Goal: Task Accomplishment & Management: Manage account settings

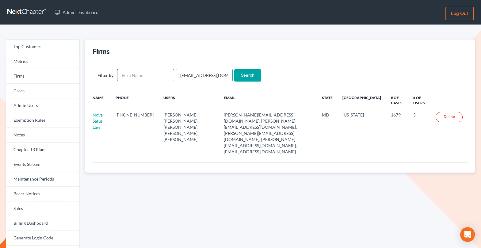
drag, startPoint x: 228, startPoint y: 74, endPoint x: 164, endPoint y: 74, distance: 64.0
click at [164, 74] on form "Filter by: emabuena@gmail.com Search" at bounding box center [279, 75] width 365 height 13
paste input "hross@hjrlaw"
type input "[EMAIL_ADDRESS][DOMAIN_NAME]"
click at [251, 69] on input "Search" at bounding box center [247, 75] width 27 height 12
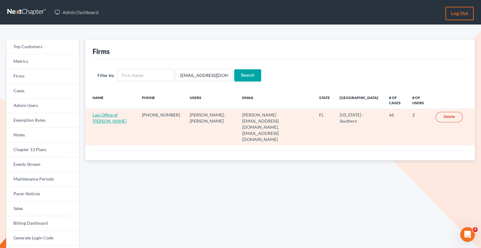
click at [105, 115] on link "Law Office of [PERSON_NAME]" at bounding box center [110, 117] width 34 height 11
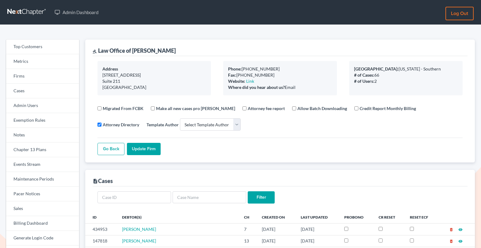
select select
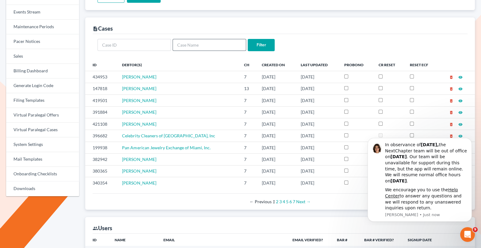
scroll to position [314, 0]
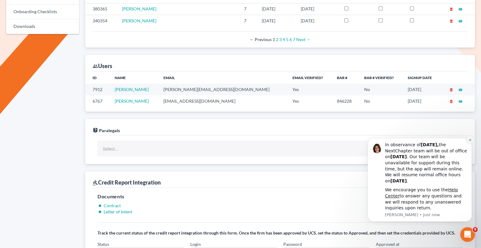
click at [470, 141] on icon "Dismiss notification" at bounding box center [469, 139] width 3 height 3
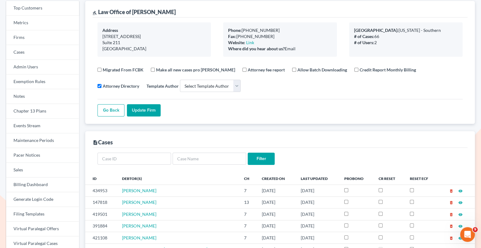
scroll to position [0, 0]
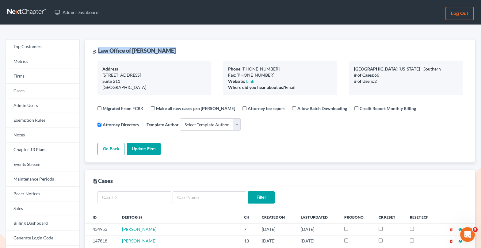
drag, startPoint x: 171, startPoint y: 54, endPoint x: 97, endPoint y: 51, distance: 73.6
click at [97, 51] on div "gavel Law Office of Harry J. Ross" at bounding box center [280, 48] width 375 height 17
copy div "Law Office of [PERSON_NAME]"
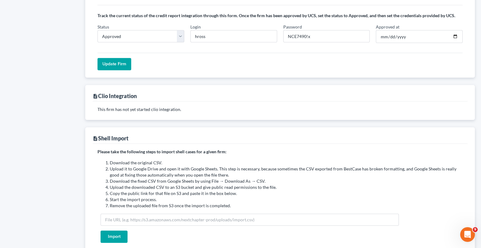
scroll to position [474, 0]
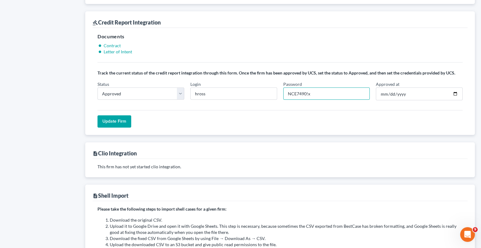
drag, startPoint x: 305, startPoint y: 86, endPoint x: 277, endPoint y: 86, distance: 27.6
click at [277, 86] on div "Status In Progress Not Approved Approved Retry Login hross Password NCE7490!x A…" at bounding box center [279, 93] width 371 height 24
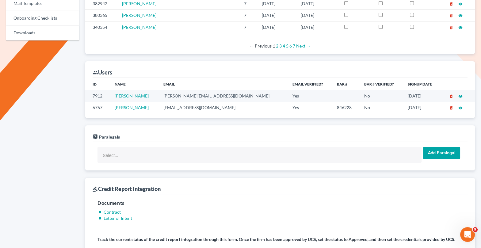
scroll to position [306, 0]
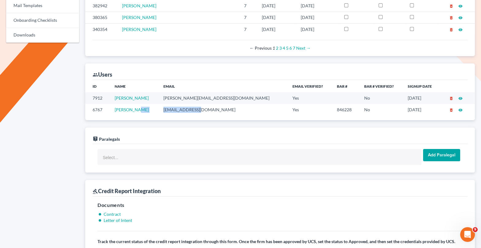
drag, startPoint x: 213, startPoint y: 100, endPoint x: 164, endPoint y: 101, distance: 49.0
click at [164, 104] on tr "6767 Harry Ross hross@hjrlaw.com Yes 846228 No 09/25/2019 delete_forever visibi…" at bounding box center [279, 109] width 389 height 11
copy tr "hross@hjrlaw.com"
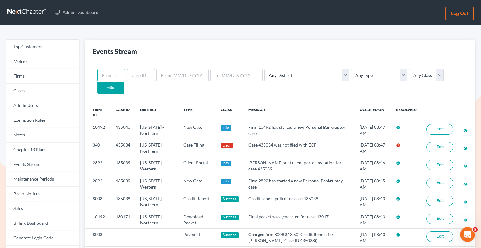
click at [119, 72] on input "text" at bounding box center [111, 75] width 28 height 12
paste input "4445"
type input "4445"
click at [124, 82] on input "Filter" at bounding box center [110, 88] width 27 height 12
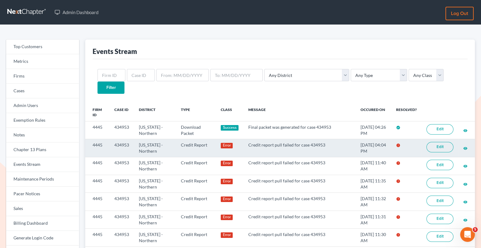
click at [442, 142] on link "Edit" at bounding box center [439, 147] width 27 height 10
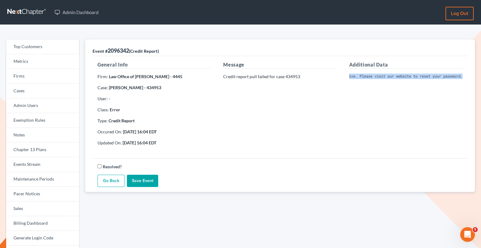
scroll to position [0, 123]
drag, startPoint x: 348, startPoint y: 75, endPoint x: 470, endPoint y: 77, distance: 121.7
click at [470, 77] on div "Event # 2096342 (Credit Report) General Info Firm: Law Office of Harry J. Ross …" at bounding box center [279, 116] width 389 height 152
copy pre "Invalid Client Account Identifier; Operator is inactive. Please visit our websi…"
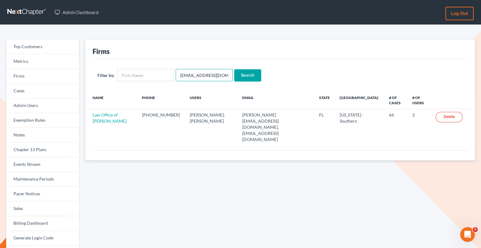
drag, startPoint x: 222, startPoint y: 74, endPoint x: 176, endPoint y: 74, distance: 46.3
click at [176, 74] on input "[EMAIL_ADDRESS][DOMAIN_NAME]" at bounding box center [204, 75] width 57 height 12
paste input "[PERSON_NAME]"
type input "[PERSON_NAME][EMAIL_ADDRESS][DOMAIN_NAME]"
click at [239, 76] on input "Search" at bounding box center [247, 75] width 27 height 12
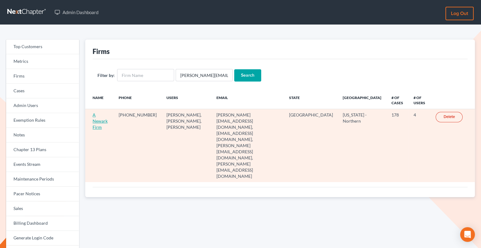
click at [103, 114] on link "A Newark Firm" at bounding box center [100, 120] width 15 height 17
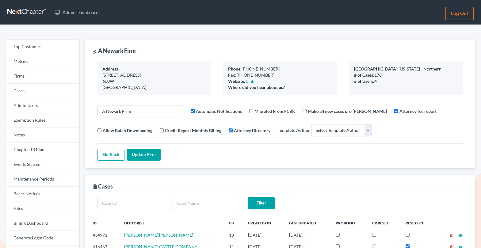
select select
drag, startPoint x: 141, startPoint y: 51, endPoint x: 97, endPoint y: 51, distance: 43.8
click at [97, 51] on div "gavel A Newark Firm" at bounding box center [280, 48] width 375 height 17
copy div "A Newark Firm"
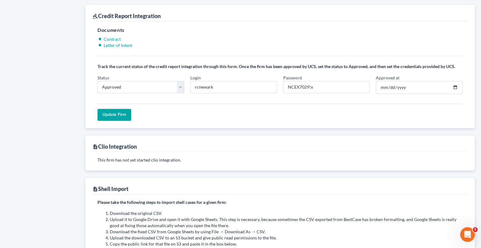
scroll to position [523, 0]
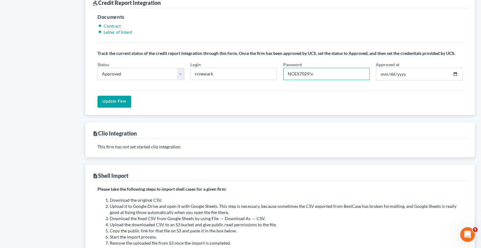
drag, startPoint x: 308, startPoint y: 72, endPoint x: 283, endPoint y: 71, distance: 25.1
click at [283, 71] on input "NCEX7029!x" at bounding box center [326, 74] width 87 height 12
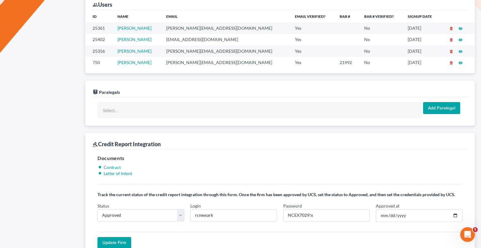
scroll to position [371, 0]
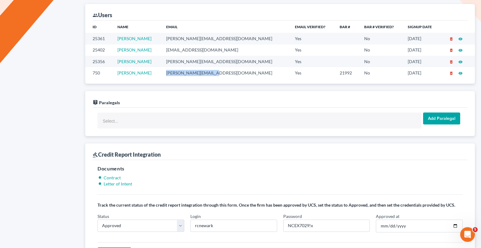
drag, startPoint x: 233, startPoint y: 71, endPoint x: 179, endPoint y: 70, distance: 53.9
click at [179, 70] on td "robert@newarkfirm.com" at bounding box center [225, 72] width 129 height 11
copy td "robert@newarkfirm.com"
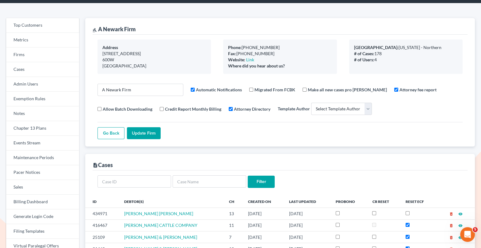
scroll to position [0, 0]
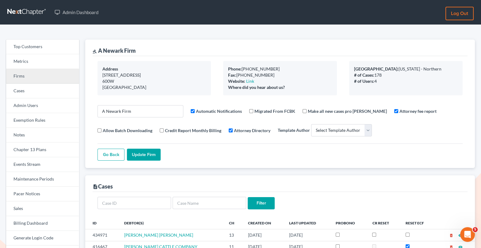
click at [47, 74] on link "Firms" at bounding box center [42, 76] width 73 height 15
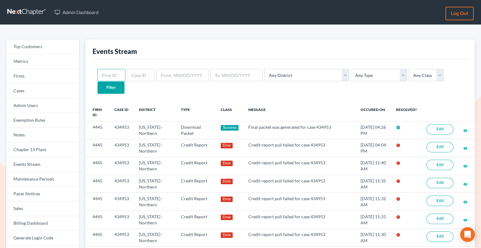
click at [109, 77] on input "text" at bounding box center [111, 75] width 28 height 12
paste input "613"
type input "613"
click at [124, 82] on input "Filter" at bounding box center [110, 88] width 27 height 12
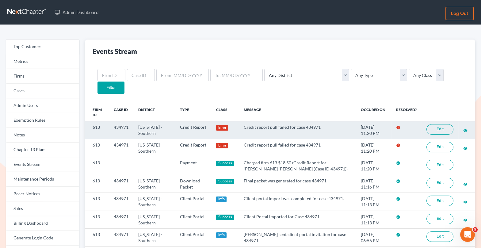
click at [438, 124] on link "Edit" at bounding box center [439, 129] width 27 height 10
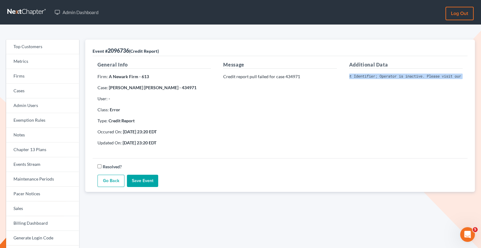
scroll to position [0, 123]
drag, startPoint x: 347, startPoint y: 76, endPoint x: 471, endPoint y: 83, distance: 123.4
click at [471, 83] on div "Event # 2096736 (Credit Report) General Info Firm: A Newark Firm - 613 Case: [P…" at bounding box center [279, 116] width 389 height 152
copy pre "Invalid Client Account Identifier; Operator is inactive. Please visit our websi…"
click at [40, 162] on link "Events Stream" at bounding box center [42, 164] width 73 height 15
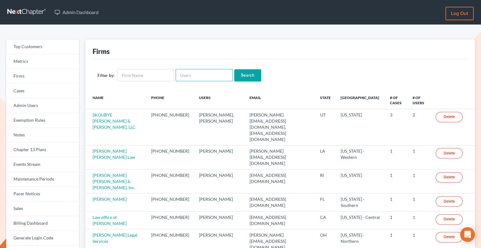
click at [211, 80] on input "text" at bounding box center [204, 75] width 57 height 12
paste input "lpierce.blp@comcast.net"
type input "lpierce.blp@comcast.net"
click at [248, 79] on input "Search" at bounding box center [247, 75] width 27 height 12
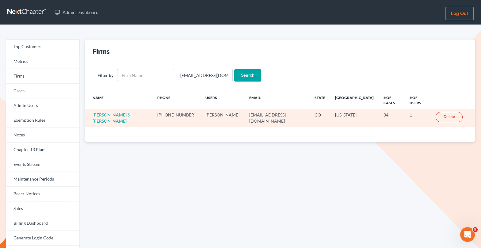
click at [118, 112] on link "[PERSON_NAME] & [PERSON_NAME]" at bounding box center [112, 117] width 38 height 11
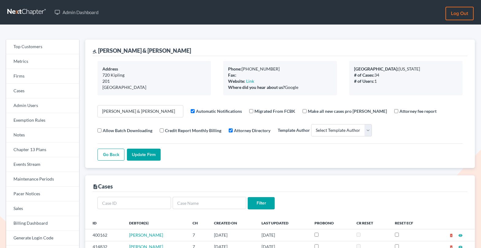
select select
click at [48, 77] on link "Firms" at bounding box center [42, 76] width 73 height 15
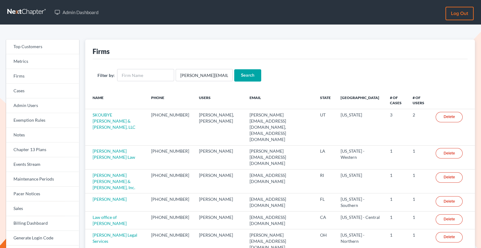
scroll to position [0, 24]
type input "[PERSON_NAME][EMAIL_ADDRESS][DOMAIN_NAME]"
click at [247, 67] on div "Filter by: Sherman@flemingandlowenberg.com Search" at bounding box center [280, 75] width 375 height 32
click at [247, 77] on input "Search" at bounding box center [247, 75] width 27 height 12
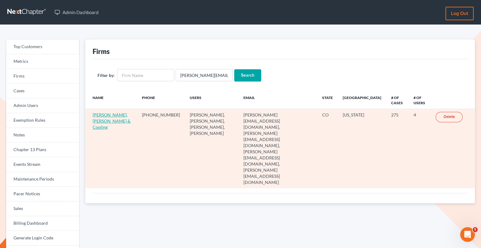
click at [106, 121] on link "[PERSON_NAME], [PERSON_NAME] & Cooling" at bounding box center [112, 120] width 38 height 17
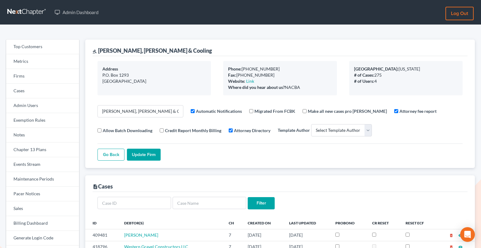
select select
drag, startPoint x: 167, startPoint y: 111, endPoint x: 89, endPoint y: 109, distance: 77.5
click at [89, 109] on div "gavel Fleming, Lowenberg & Cooling Address P.O. Box 1293 Montrose, CO 81402 Pho…" at bounding box center [279, 104] width 389 height 128
paste input "& Lowenber"
type input "Fleming & Lowenberg"
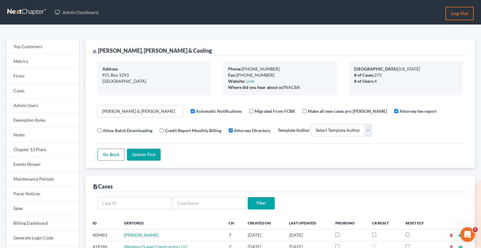
click at [147, 154] on input "Update Firm" at bounding box center [144, 155] width 34 height 12
select select
click at [33, 76] on link "Firms" at bounding box center [42, 76] width 73 height 15
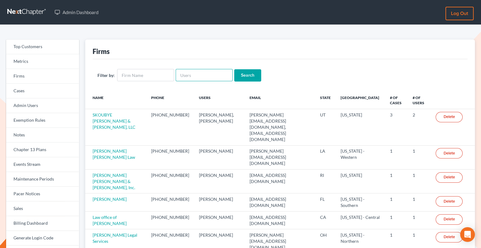
click at [177, 77] on input "text" at bounding box center [204, 75] width 57 height 12
paste input "[PERSON_NAME][EMAIL_ADDRESS][DOMAIN_NAME]"
type input "[PERSON_NAME][EMAIL_ADDRESS][DOMAIN_NAME]"
click at [255, 74] on input "Search" at bounding box center [247, 75] width 27 height 12
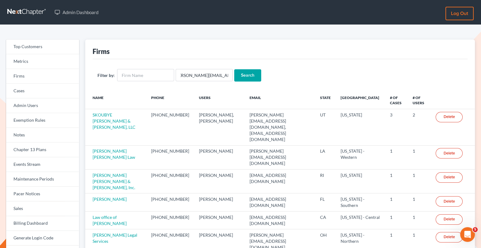
scroll to position [0, 0]
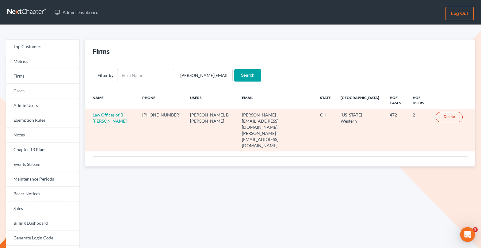
click at [101, 117] on link "Law Offices of B David Sisson" at bounding box center [110, 117] width 34 height 11
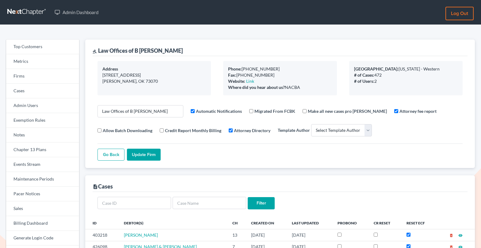
select select
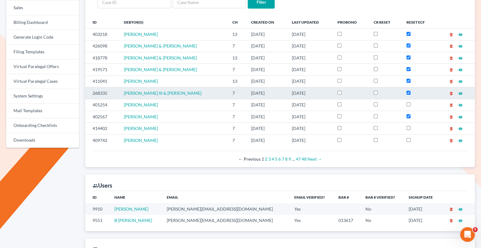
scroll to position [251, 0]
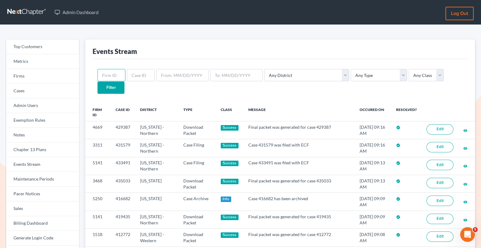
click at [108, 75] on input "text" at bounding box center [111, 75] width 28 height 12
paste input "6106"
type input "6106"
click at [124, 82] on input "Filter" at bounding box center [110, 88] width 27 height 12
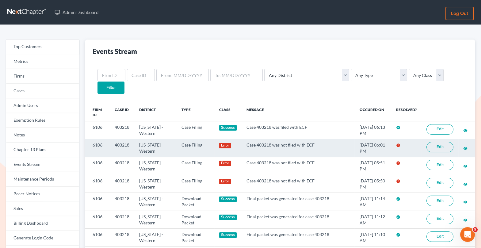
click at [435, 142] on link "Edit" at bounding box center [439, 147] width 27 height 10
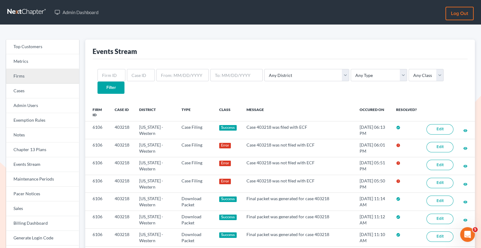
click at [56, 76] on link "Firms" at bounding box center [42, 76] width 73 height 15
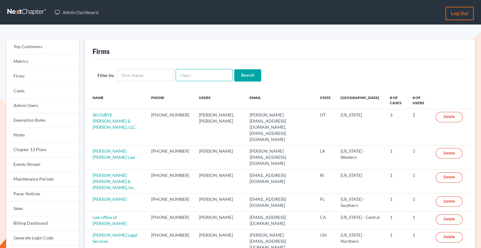
click at [193, 76] on input "text" at bounding box center [204, 75] width 57 height 12
paste input "Elizabeth Baum"
click at [197, 76] on input "Elizabeth Baum" at bounding box center [204, 75] width 57 height 12
type input "ElizabethBaum"
click at [235, 74] on input "Search" at bounding box center [247, 75] width 27 height 12
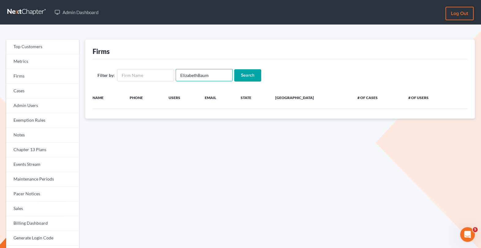
click at [178, 75] on input "ElizabethBaum" at bounding box center [204, 75] width 57 height 12
click at [221, 76] on input "ElizabethBaum" at bounding box center [204, 75] width 57 height 12
click at [215, 78] on input "ElizabethBaum" at bounding box center [204, 75] width 57 height 12
drag, startPoint x: 208, startPoint y: 77, endPoint x: 197, endPoint y: 76, distance: 11.6
click at [197, 76] on input "ElizabethBaum" at bounding box center [204, 75] width 57 height 12
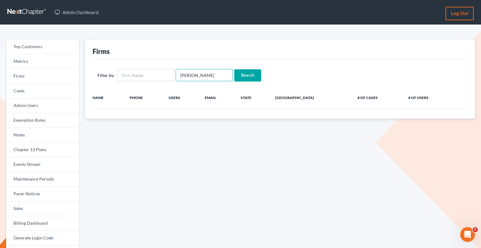
type input "ElizabethBaum"
click at [238, 81] on input "Search" at bounding box center [247, 75] width 27 height 12
drag, startPoint x: 195, startPoint y: 76, endPoint x: 164, endPoint y: 70, distance: 31.7
click at [164, 70] on form "Filter by: ElizabethBaum Search" at bounding box center [279, 75] width 365 height 13
type input "[PERSON_NAME]"
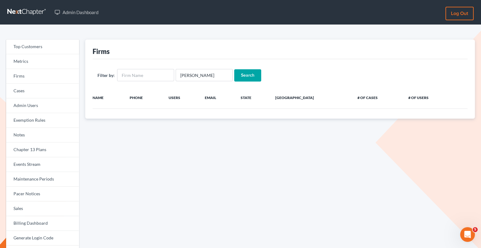
click at [248, 80] on input "Search" at bounding box center [247, 75] width 27 height 12
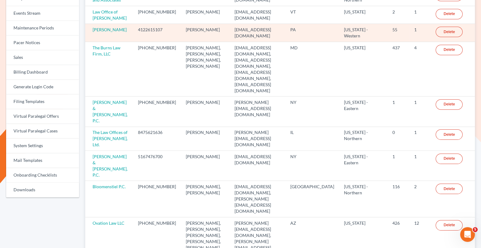
scroll to position [158, 0]
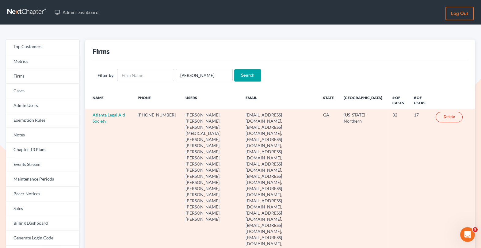
click at [99, 119] on link "Atlanta Legal Aid Society" at bounding box center [109, 117] width 32 height 11
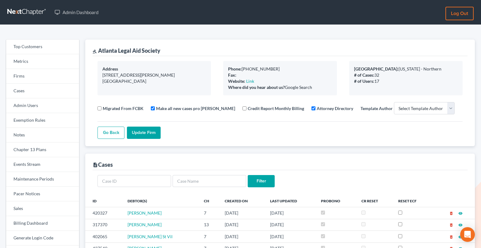
select select
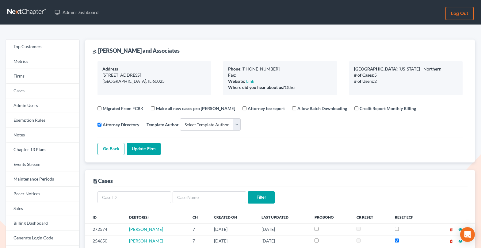
select select
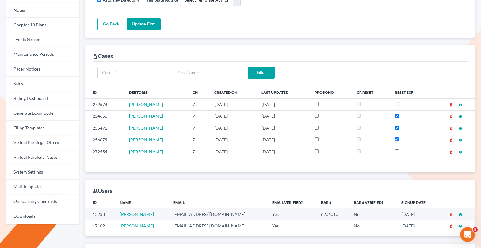
scroll to position [143, 0]
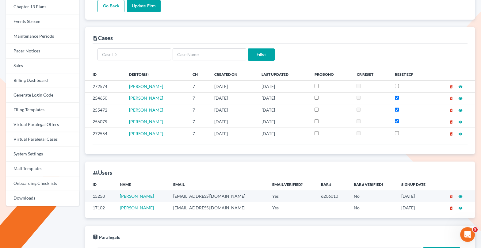
click at [218, 191] on td "cmyanglaw@gmail.com" at bounding box center [217, 195] width 99 height 11
drag, startPoint x: 222, startPoint y: 203, endPoint x: 159, endPoint y: 203, distance: 63.1
click at [168, 203] on td "sukim.cmyanglaw@gmail.com" at bounding box center [217, 207] width 99 height 11
copy td "sukim.cmyanglaw@gmail.com"
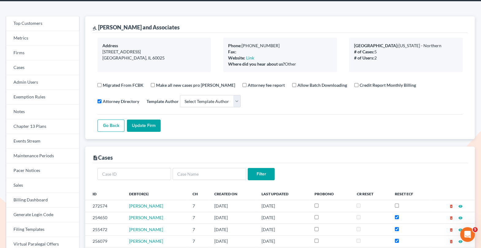
scroll to position [0, 0]
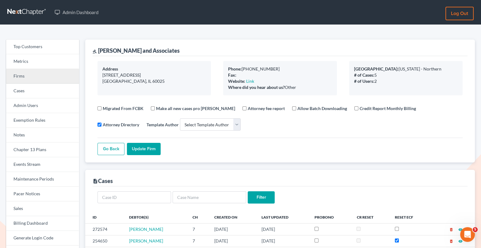
click at [17, 81] on link "Firms" at bounding box center [42, 76] width 73 height 15
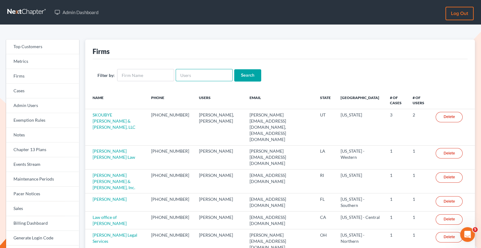
click at [191, 76] on input "text" at bounding box center [204, 75] width 57 height 12
paste input "[EMAIL_ADDRESS][DOMAIN_NAME]"
type input "[EMAIL_ADDRESS][DOMAIN_NAME]"
click at [234, 69] on input "Search" at bounding box center [247, 75] width 27 height 12
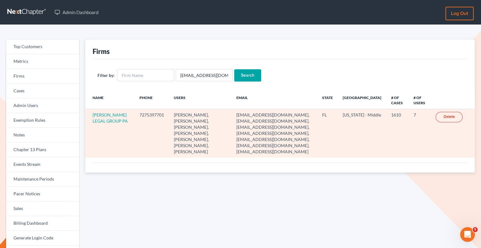
click at [101, 117] on td "[PERSON_NAME] LEGAL GROUP PA" at bounding box center [109, 133] width 49 height 48
click at [96, 121] on link "[PERSON_NAME] LEGAL GROUP PA" at bounding box center [110, 117] width 35 height 11
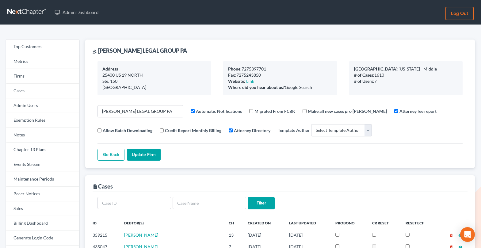
select select
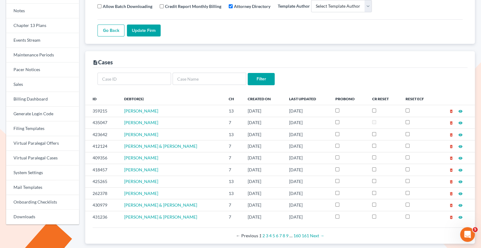
scroll to position [127, 0]
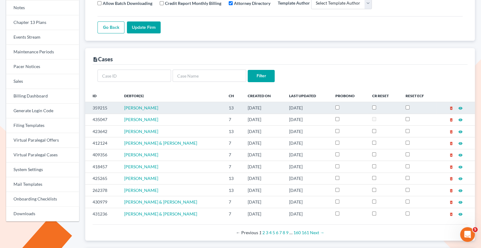
click at [372, 107] on input "checkbox" at bounding box center [374, 107] width 4 height 4
checkbox input "true"
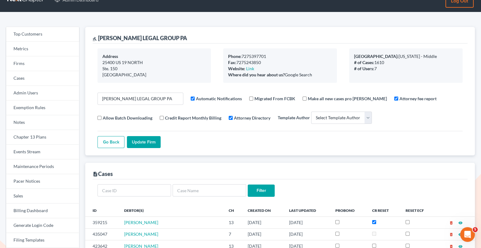
scroll to position [0, 0]
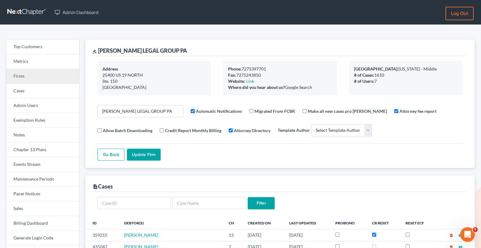
click at [53, 76] on link "Firms" at bounding box center [42, 76] width 73 height 15
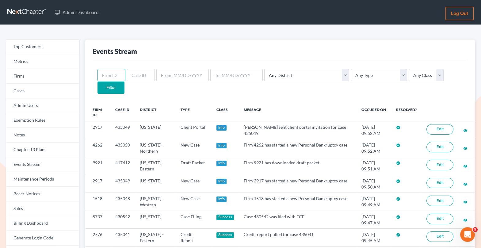
click at [113, 75] on input "text" at bounding box center [111, 75] width 28 height 12
paste input "7614"
type input "7614"
click at [124, 82] on input "Filter" at bounding box center [110, 88] width 27 height 12
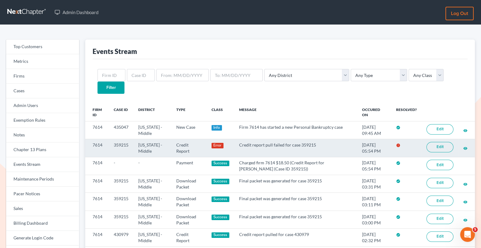
click at [434, 142] on link "Edit" at bounding box center [439, 147] width 27 height 10
drag, startPoint x: 104, startPoint y: 132, endPoint x: 88, endPoint y: 131, distance: 16.0
click at [88, 139] on td "7614" at bounding box center [97, 148] width 24 height 18
copy td "7614"
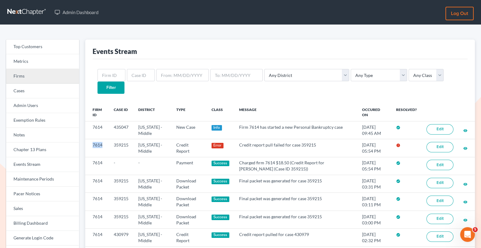
click at [57, 73] on link "Firms" at bounding box center [42, 76] width 73 height 15
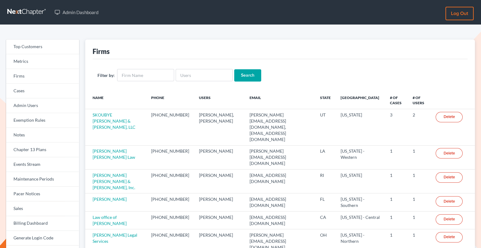
click at [194, 74] on input "text" at bounding box center [204, 75] width 57 height 12
click at [190, 78] on input "[PERSON_NAME]" at bounding box center [204, 75] width 57 height 12
click at [189, 75] on input "[PERSON_NAME]" at bounding box center [204, 75] width 57 height 12
type input "BrianCahn"
click at [241, 75] on input "Search" at bounding box center [247, 75] width 27 height 12
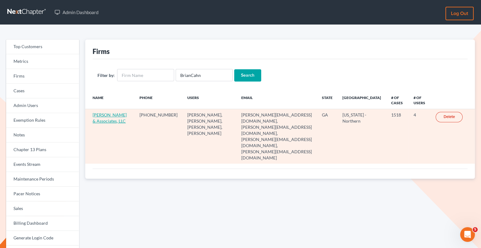
click at [106, 115] on link "[PERSON_NAME] & Associates, LLC" at bounding box center [110, 117] width 34 height 11
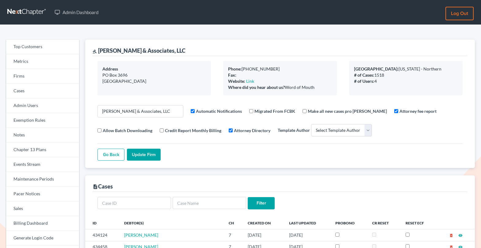
select select
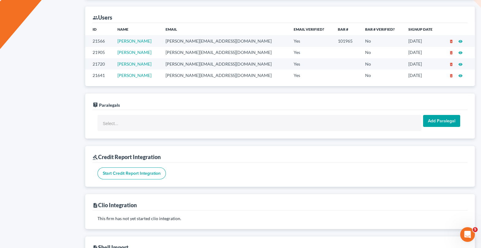
scroll to position [367, 0]
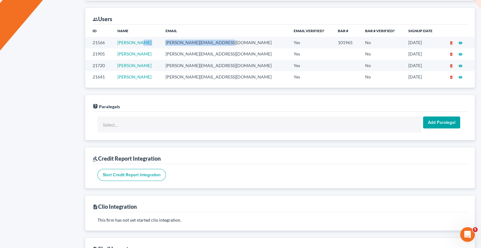
drag, startPoint x: 239, startPoint y: 38, endPoint x: 165, endPoint y: 39, distance: 74.5
click at [165, 39] on tr "21566 [PERSON_NAME] [PERSON_NAME][EMAIL_ADDRESS][DOMAIN_NAME] Yes 101965 No [DA…" at bounding box center [279, 42] width 389 height 11
copy tr "[PERSON_NAME][EMAIL_ADDRESS][DOMAIN_NAME]"
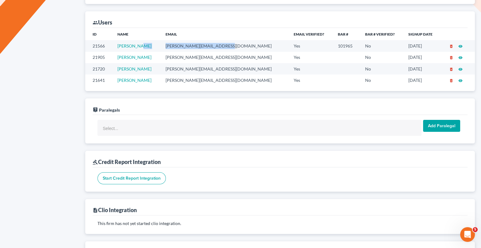
scroll to position [308, 0]
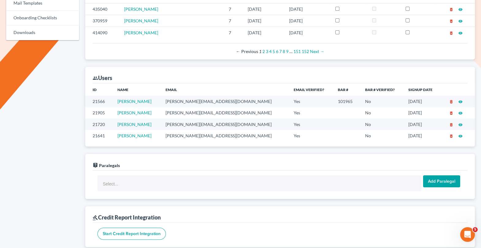
click at [233, 132] on td "mike@northgabankruptcy.com" at bounding box center [225, 135] width 128 height 11
drag, startPoint x: 237, startPoint y: 132, endPoint x: 175, endPoint y: 131, distance: 61.9
click at [175, 131] on td "mike@northgabankruptcy.com" at bounding box center [225, 135] width 128 height 11
copy td "mike@northgabankruptcy.com"
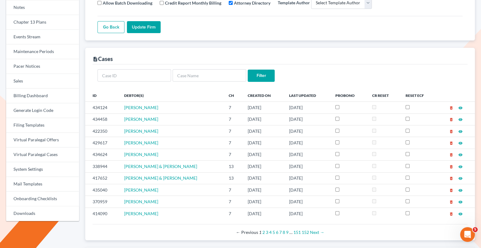
scroll to position [41, 0]
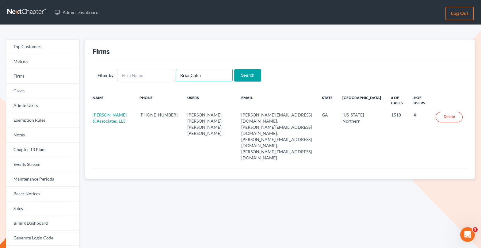
drag, startPoint x: 205, startPoint y: 76, endPoint x: 175, endPoint y: 73, distance: 30.2
click at [176, 73] on input "BrianCahn" at bounding box center [204, 75] width 57 height 12
paste input "Sarah Paulin Vanessa Cruz"
click at [188, 74] on input "Sarah Paulin Vanessa Cruz" at bounding box center [204, 75] width 57 height 12
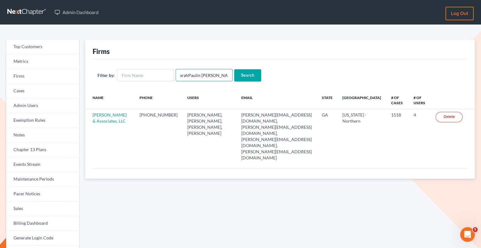
scroll to position [0, 2]
drag, startPoint x: 226, startPoint y: 76, endPoint x: 197, endPoint y: 76, distance: 29.1
click at [197, 76] on input "SarahPaulin Vanessa Cruz" at bounding box center [204, 75] width 57 height 12
type input "SarahPaulin"
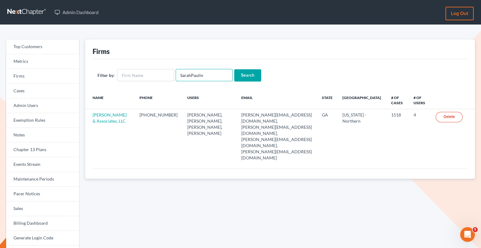
click at [234, 69] on input "Search" at bounding box center [247, 75] width 27 height 12
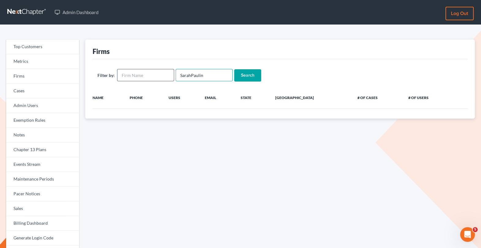
drag, startPoint x: 178, startPoint y: 76, endPoint x: 172, endPoint y: 76, distance: 6.1
click at [172, 76] on form "Filter by: SarahPaulin Search" at bounding box center [279, 75] width 365 height 13
click at [212, 77] on input "SarahPaulin" at bounding box center [204, 75] width 57 height 12
type input "SarahCruz"
click at [234, 69] on input "Search" at bounding box center [247, 75] width 27 height 12
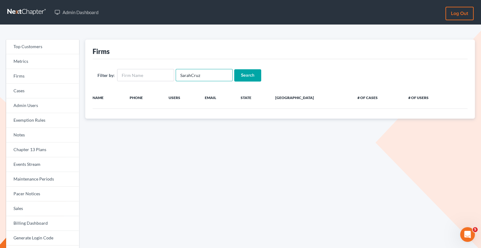
click at [210, 74] on input "SarahCruz" at bounding box center [204, 75] width 57 height 12
drag, startPoint x: 205, startPoint y: 74, endPoint x: 166, endPoint y: 75, distance: 38.6
click at [166, 75] on form "Filter by: SarahCruz Search" at bounding box center [279, 75] width 365 height 13
type input "[PERSON_NAME]"
click at [234, 69] on input "Search" at bounding box center [247, 75] width 27 height 12
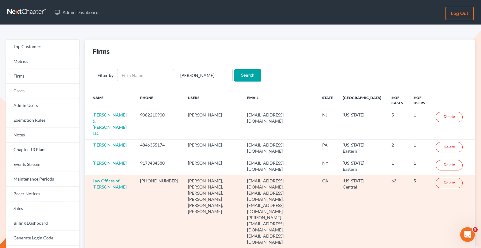
click at [100, 178] on link "Law Offices of [PERSON_NAME]" at bounding box center [110, 183] width 34 height 11
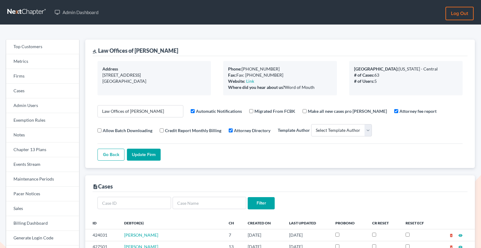
select select
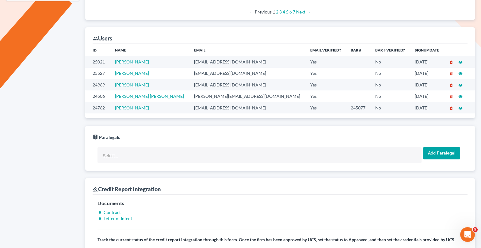
scroll to position [345, 0]
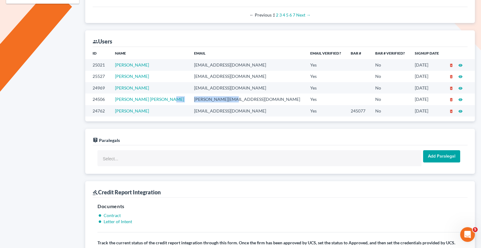
drag, startPoint x: 237, startPoint y: 97, endPoint x: 169, endPoint y: 93, distance: 67.5
click at [169, 93] on tr "24506 Sarah Paulin Vanessa Cruz sarah@title11.law Yes No 12/10/2024 delete_fore…" at bounding box center [279, 98] width 389 height 11
click at [234, 102] on td "sarah@title11.law" at bounding box center [247, 98] width 116 height 11
drag, startPoint x: 224, startPoint y: 97, endPoint x: 176, endPoint y: 97, distance: 47.5
click at [176, 97] on tr "24506 Sarah Paulin Vanessa Cruz sarah@title11.law Yes No 12/10/2024 delete_fore…" at bounding box center [279, 98] width 389 height 11
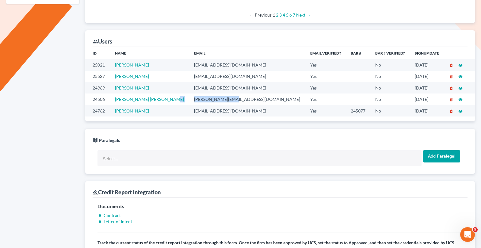
copy tr "sarah@title11.law"
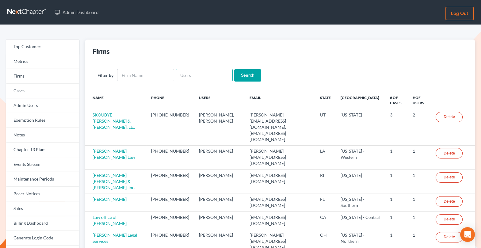
click at [203, 73] on input "text" at bounding box center [204, 75] width 57 height 12
paste input "NeerajBhatia"
type input "NeerajBhatia"
click at [245, 74] on input "Search" at bounding box center [247, 75] width 27 height 12
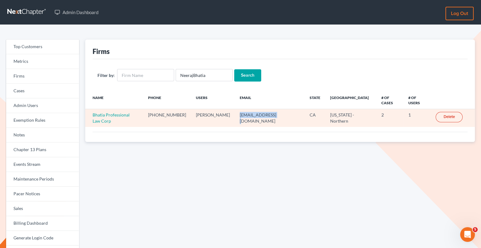
drag, startPoint x: 281, startPoint y: 107, endPoint x: 239, endPoint y: 107, distance: 41.7
click at [239, 109] on td "[EMAIL_ADDRESS][DOMAIN_NAME]" at bounding box center [270, 118] width 70 height 18
copy td "[EMAIL_ADDRESS][DOMAIN_NAME]"
